Goal: Transaction & Acquisition: Purchase product/service

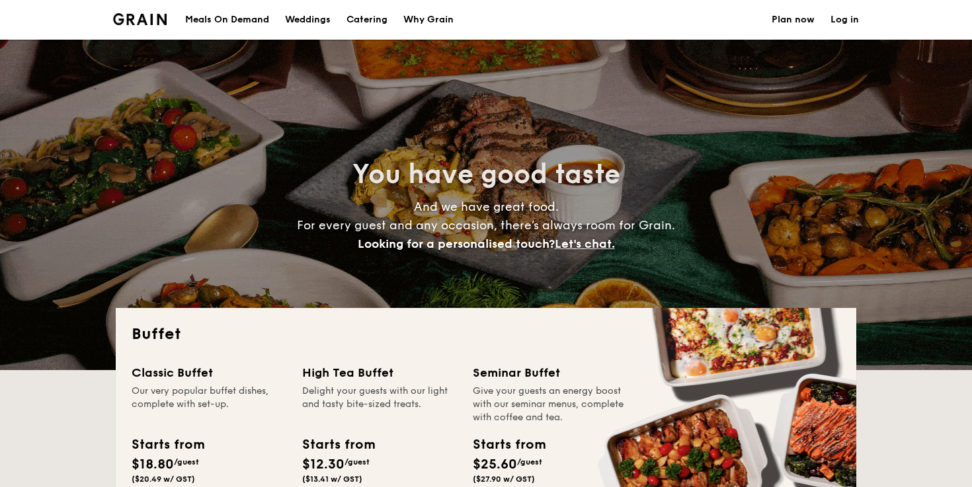
select select
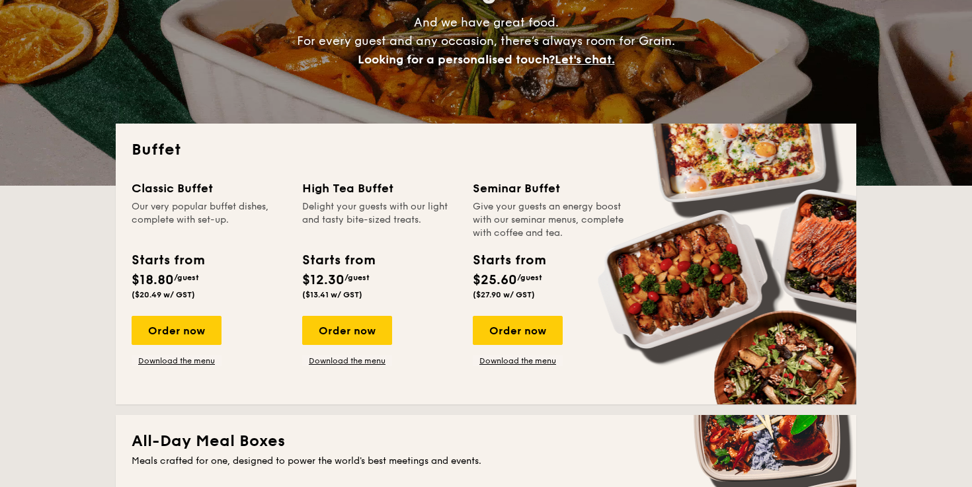
scroll to position [190, 0]
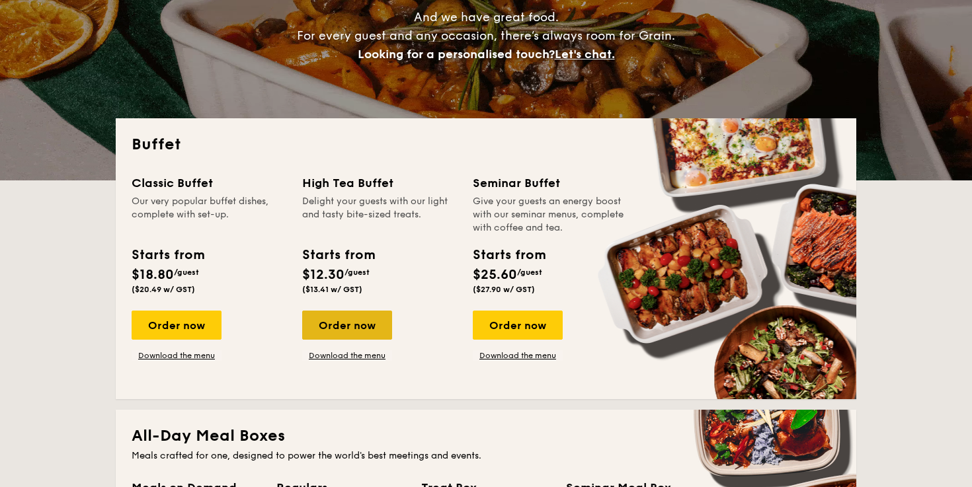
click at [367, 331] on div "Order now" at bounding box center [347, 325] width 90 height 29
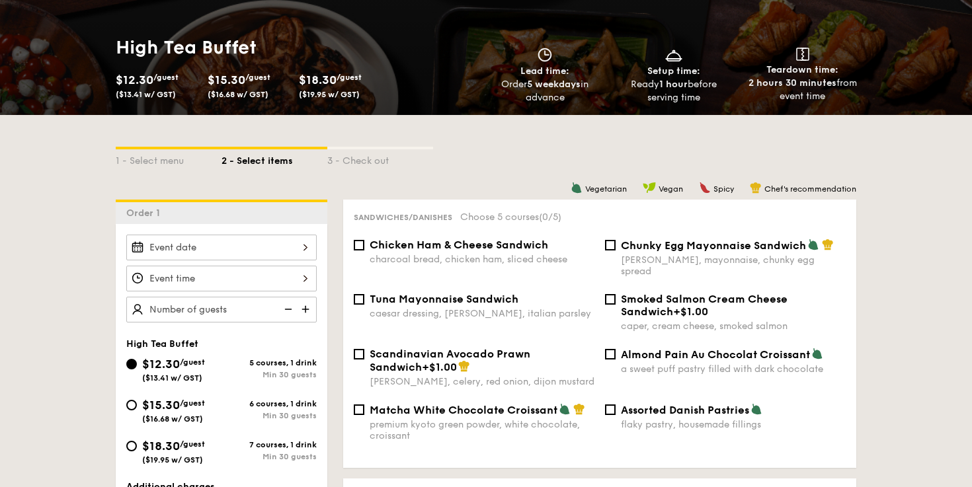
scroll to position [179, 0]
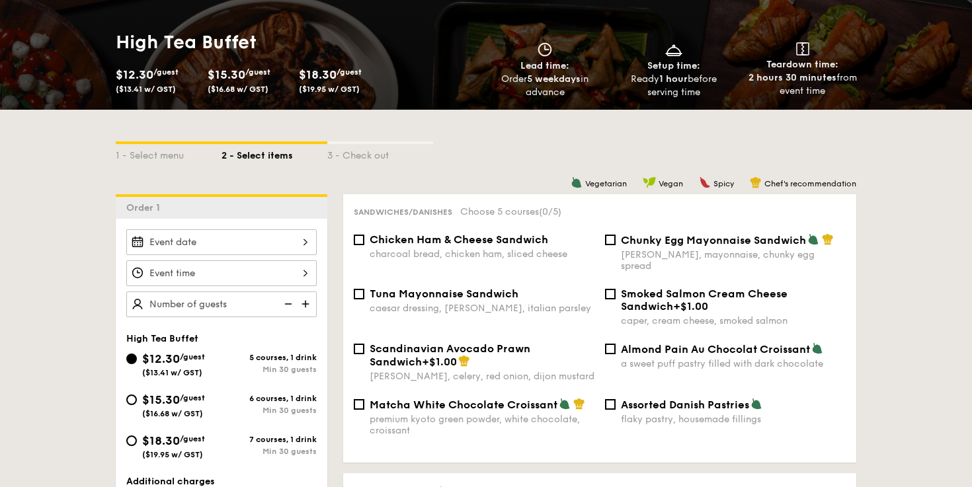
click at [438, 245] on span "Chicken Ham & Cheese Sandwich" at bounding box center [459, 239] width 179 height 13
click at [364, 245] on input "Chicken Ham & Cheese Sandwich charcoal bread, chicken ham, sliced cheese" at bounding box center [359, 240] width 11 height 11
click at [438, 245] on span "Chicken Ham & Cheese Sandwich" at bounding box center [459, 239] width 179 height 13
click at [364, 245] on input "Chicken Ham & Cheese Sandwich charcoal bread, chicken ham, sliced cheese" at bounding box center [359, 240] width 11 height 11
checkbox input "false"
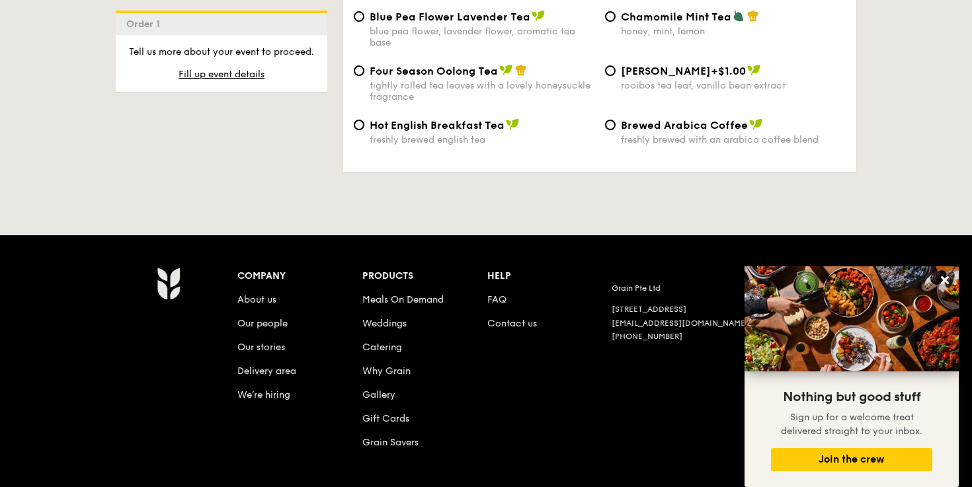
scroll to position [2353, 0]
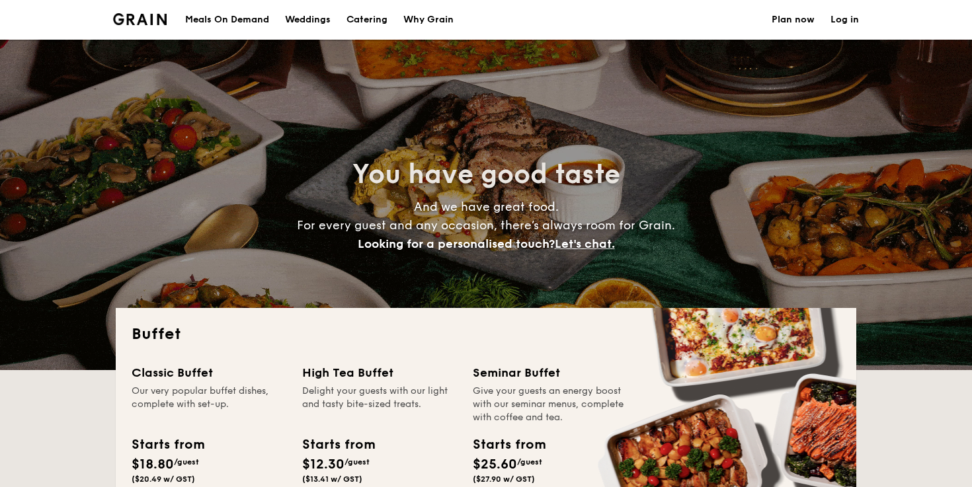
select select
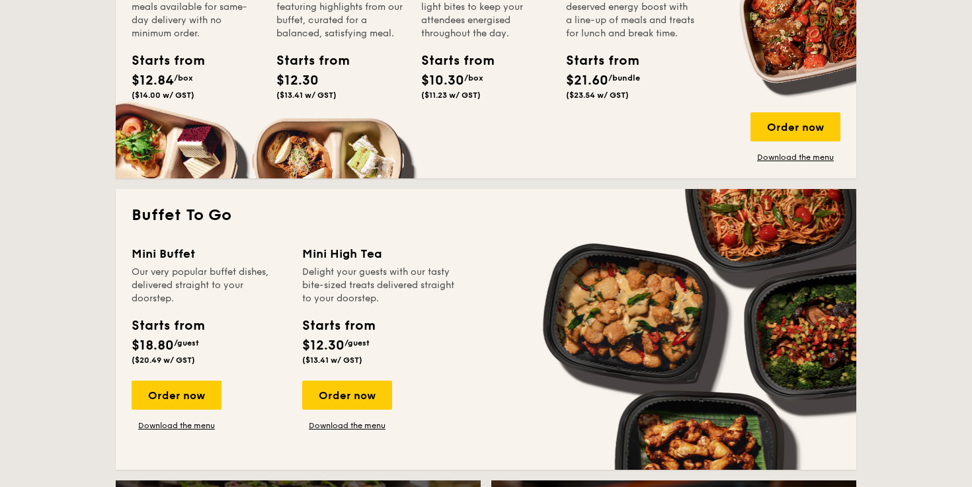
scroll to position [765, 0]
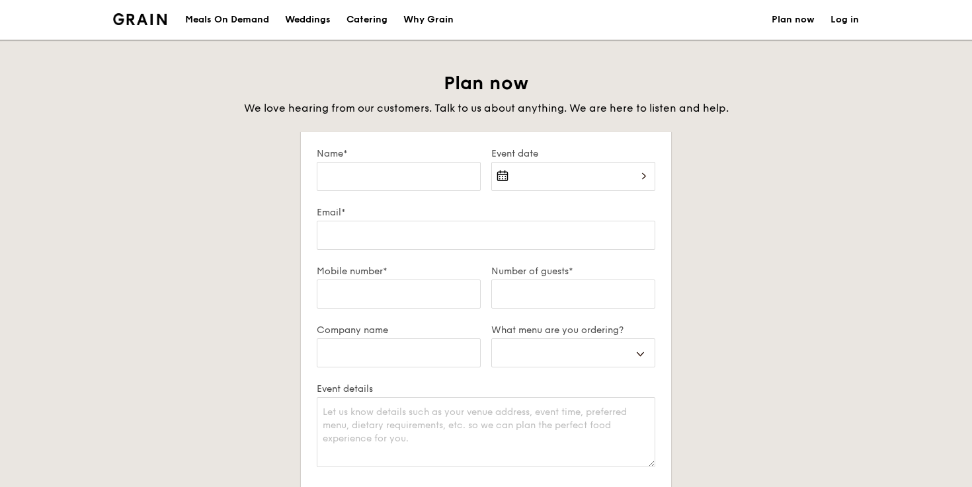
select select
click at [351, 26] on div "Catering" at bounding box center [366, 20] width 41 height 40
select select
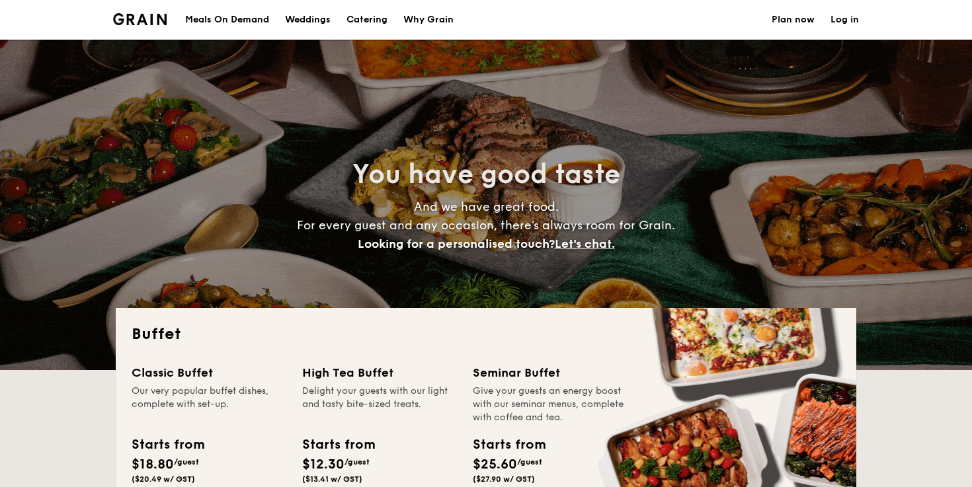
click at [433, 20] on div "Why Grain" at bounding box center [428, 20] width 50 height 40
select select
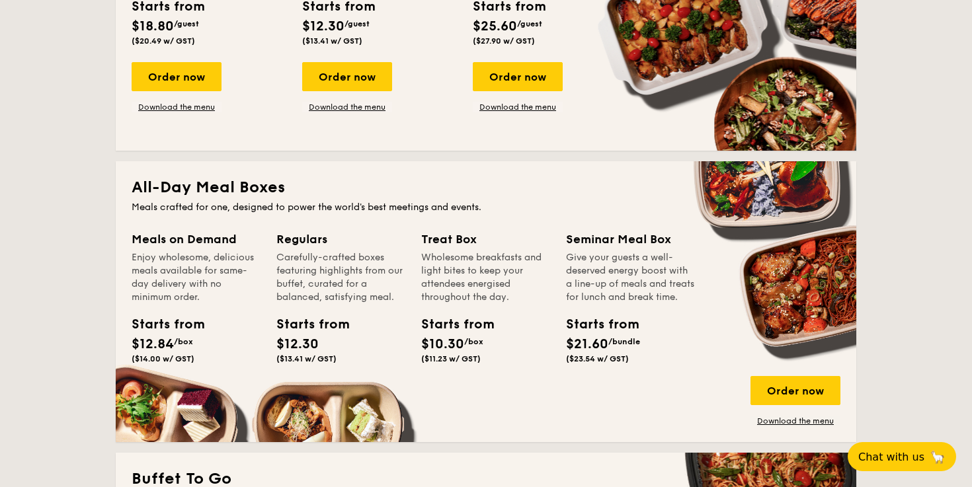
scroll to position [483, 0]
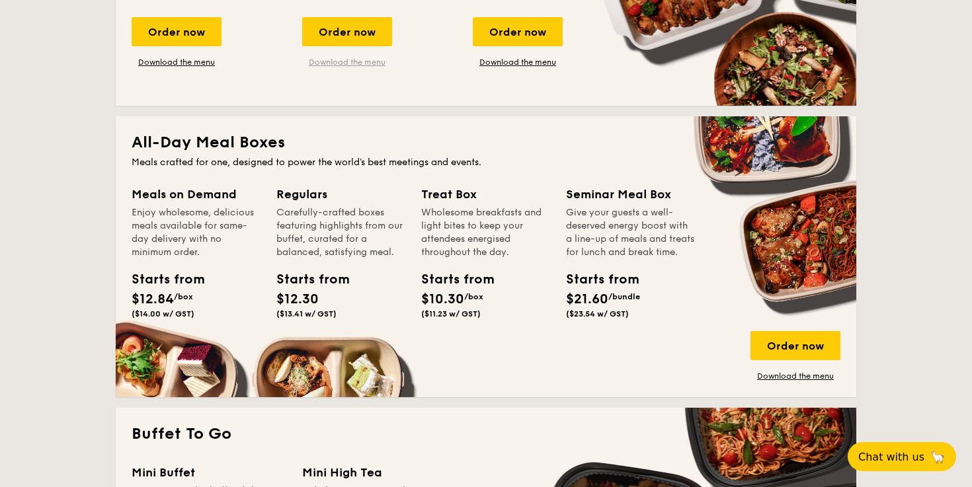
click at [356, 65] on link "Download the menu" at bounding box center [347, 62] width 90 height 11
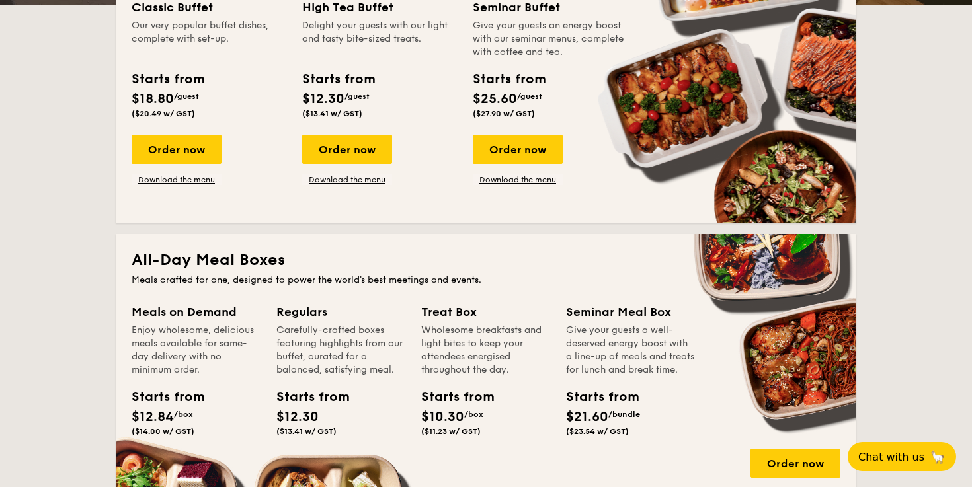
scroll to position [366, 0]
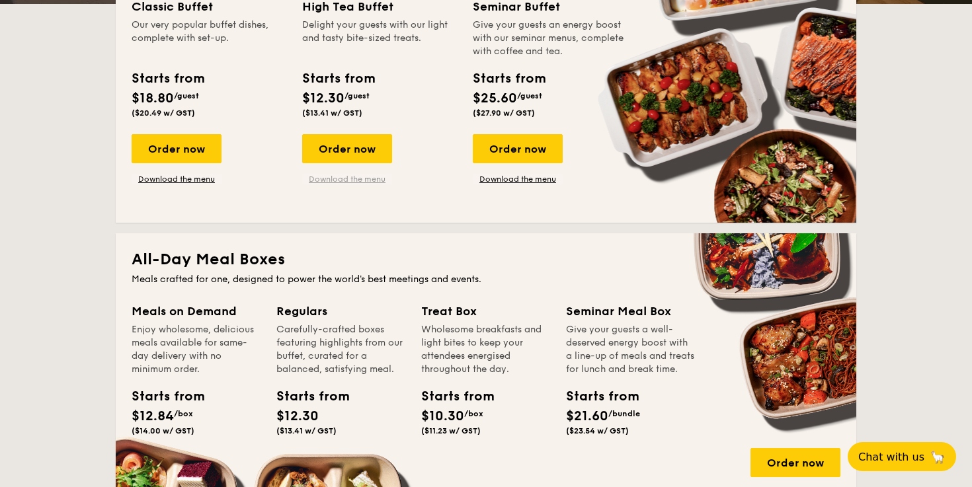
click at [374, 178] on link "Download the menu" at bounding box center [347, 179] width 90 height 11
click at [375, 153] on div "Order now" at bounding box center [347, 148] width 90 height 29
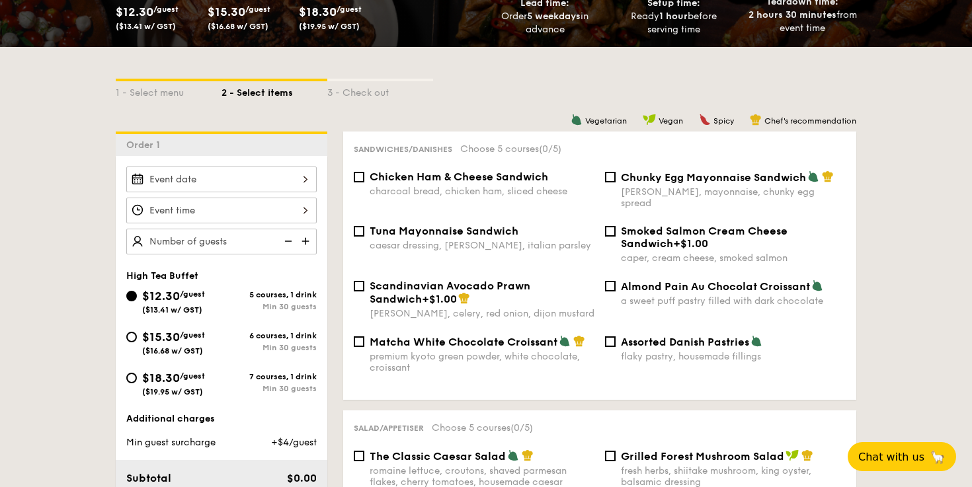
scroll to position [271, 0]
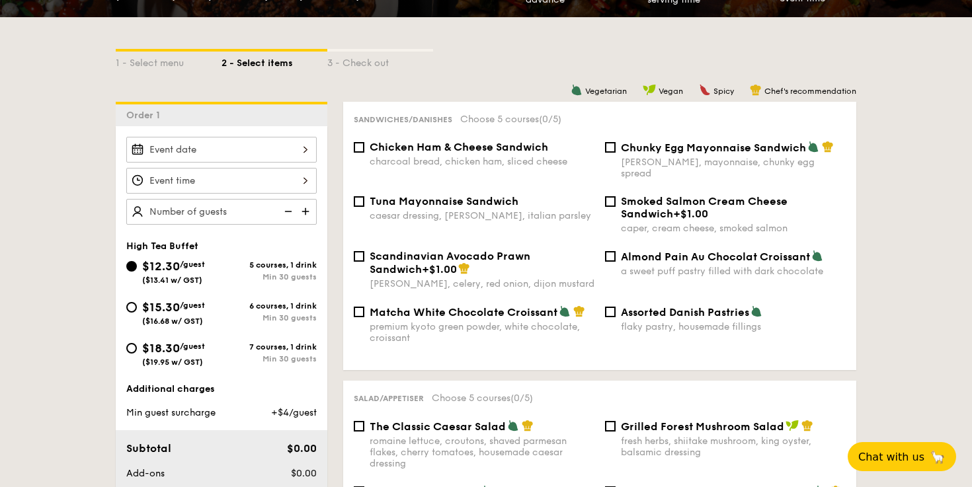
click at [461, 164] on div "charcoal bread, chicken ham, sliced cheese" at bounding box center [482, 161] width 225 height 11
click at [364, 153] on input "Chicken Ham & Cheese Sandwich charcoal bread, chicken ham, sliced cheese" at bounding box center [359, 147] width 11 height 11
checkbox input "true"
click at [456, 210] on div "caesar dressing, [PERSON_NAME], italian parsley" at bounding box center [482, 215] width 225 height 11
click at [364, 200] on input "Tuna Mayonnaise Sandwich caesar dressing, gherkin, italian parsley" at bounding box center [359, 201] width 11 height 11
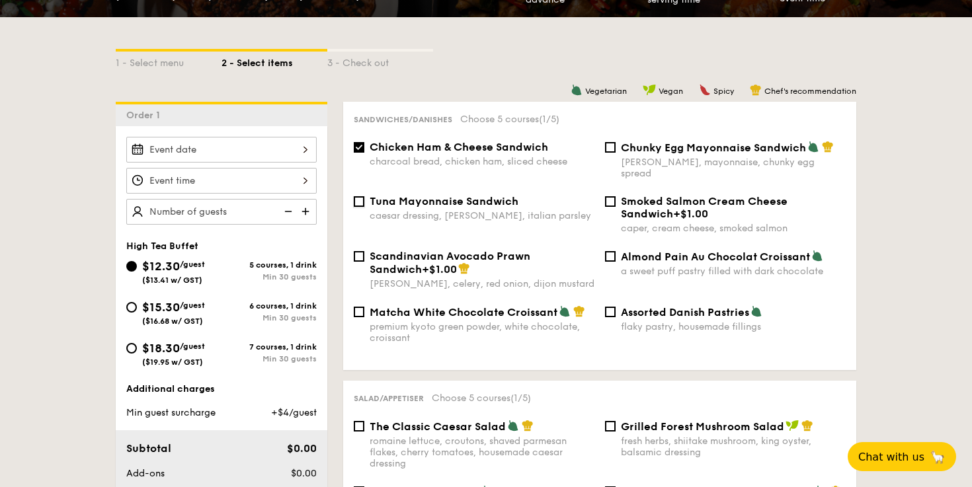
checkbox input "true"
click at [482, 153] on span "Chicken Ham & Cheese Sandwich" at bounding box center [459, 147] width 179 height 13
click at [364, 153] on input "Chicken Ham & Cheese Sandwich charcoal bread, chicken ham, sliced cheese" at bounding box center [359, 147] width 11 height 11
checkbox input "false"
click at [466, 195] on span "Tuna Mayonnaise Sandwich" at bounding box center [444, 201] width 149 height 13
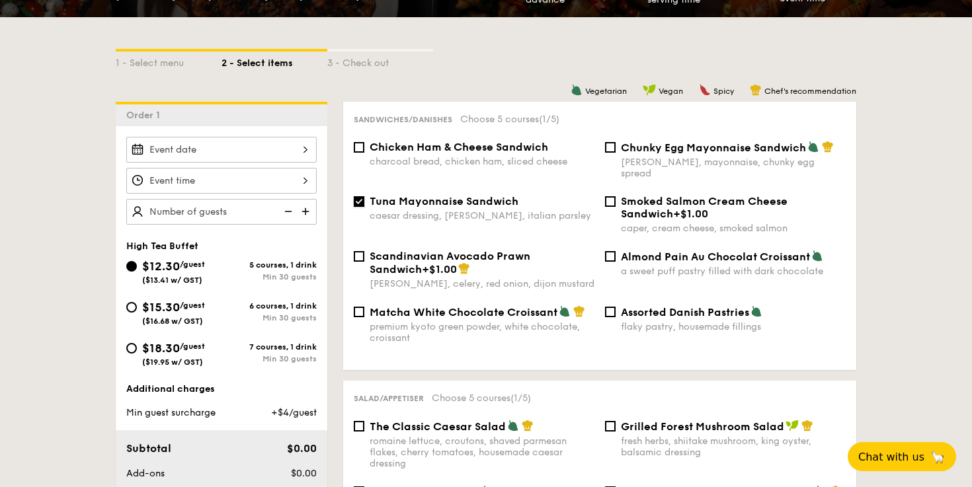
click at [364, 196] on input "Tuna Mayonnaise Sandwich caesar dressing, gherkin, italian parsley" at bounding box center [359, 201] width 11 height 11
checkbox input "false"
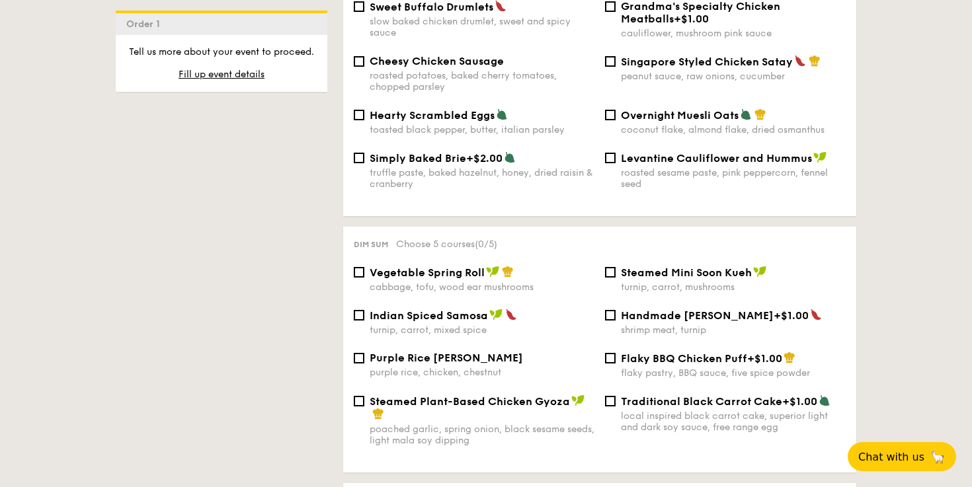
scroll to position [982, 0]
